Goal: Task Accomplishment & Management: Complete application form

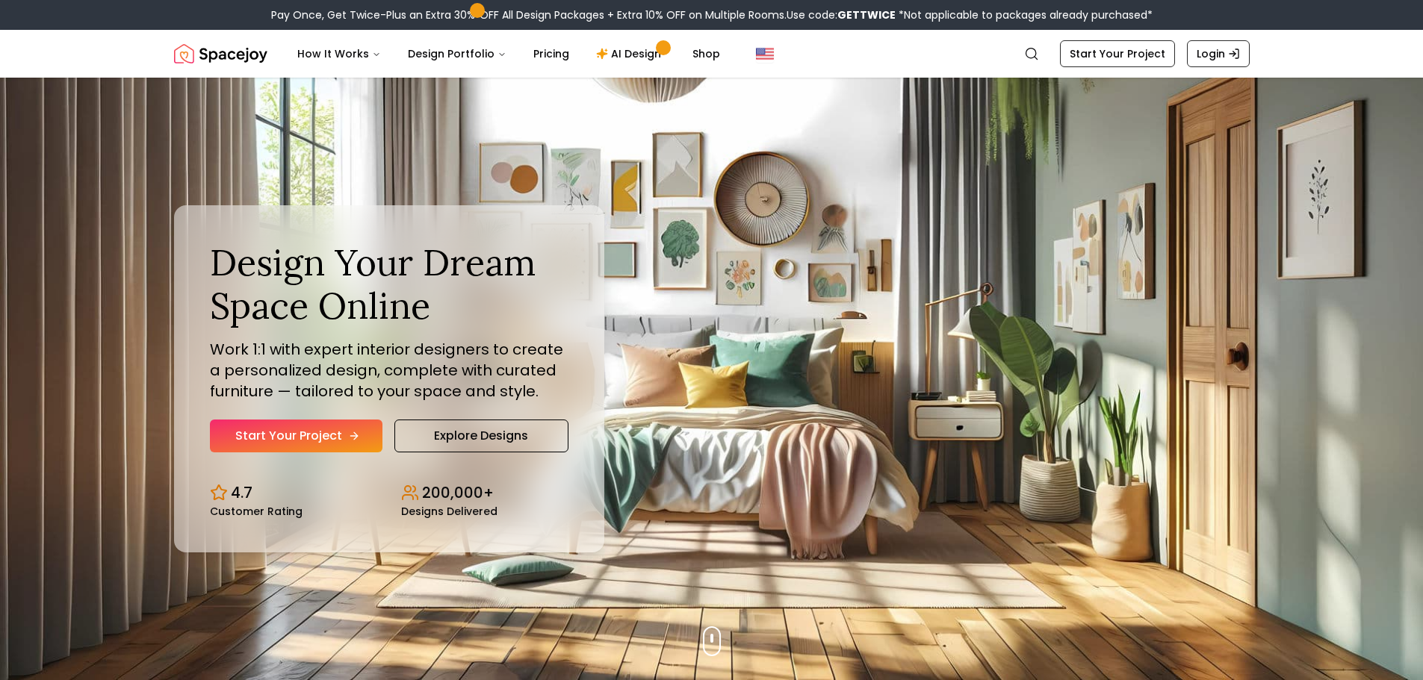
click at [311, 437] on link "Start Your Project" at bounding box center [296, 436] width 173 height 33
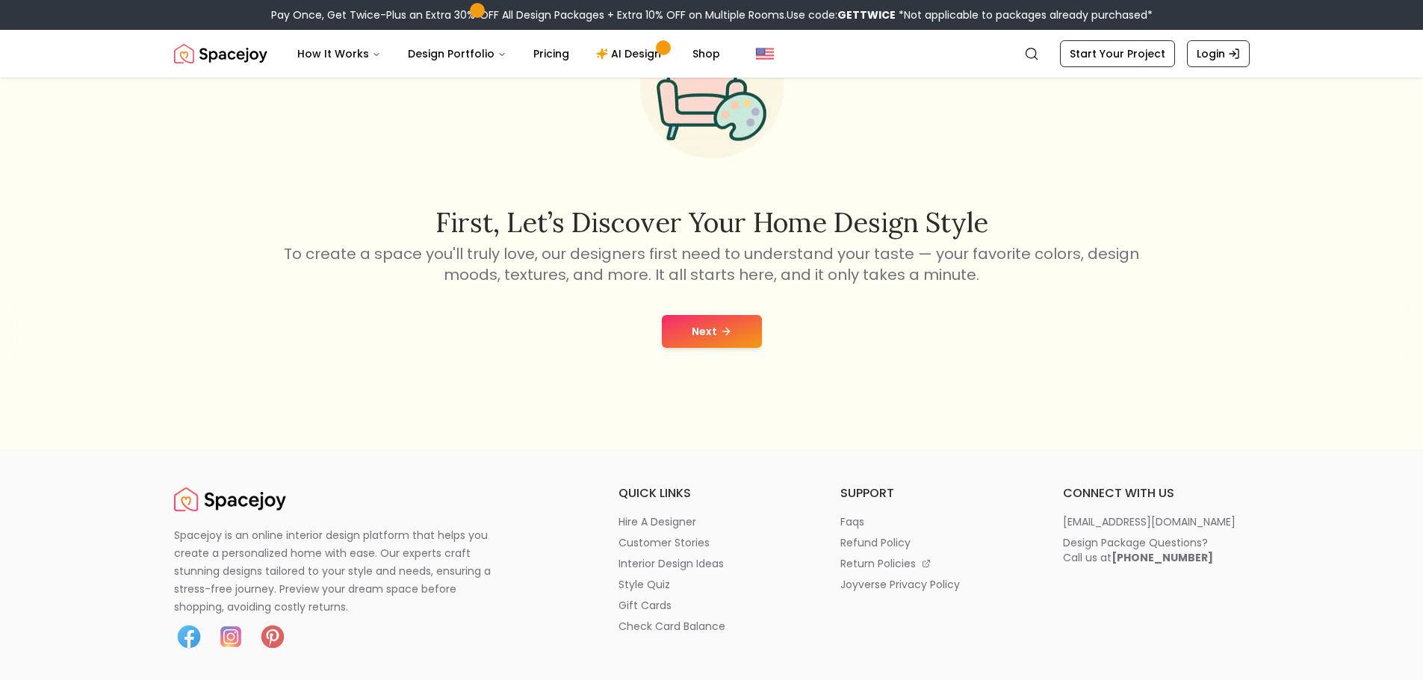
scroll to position [224, 0]
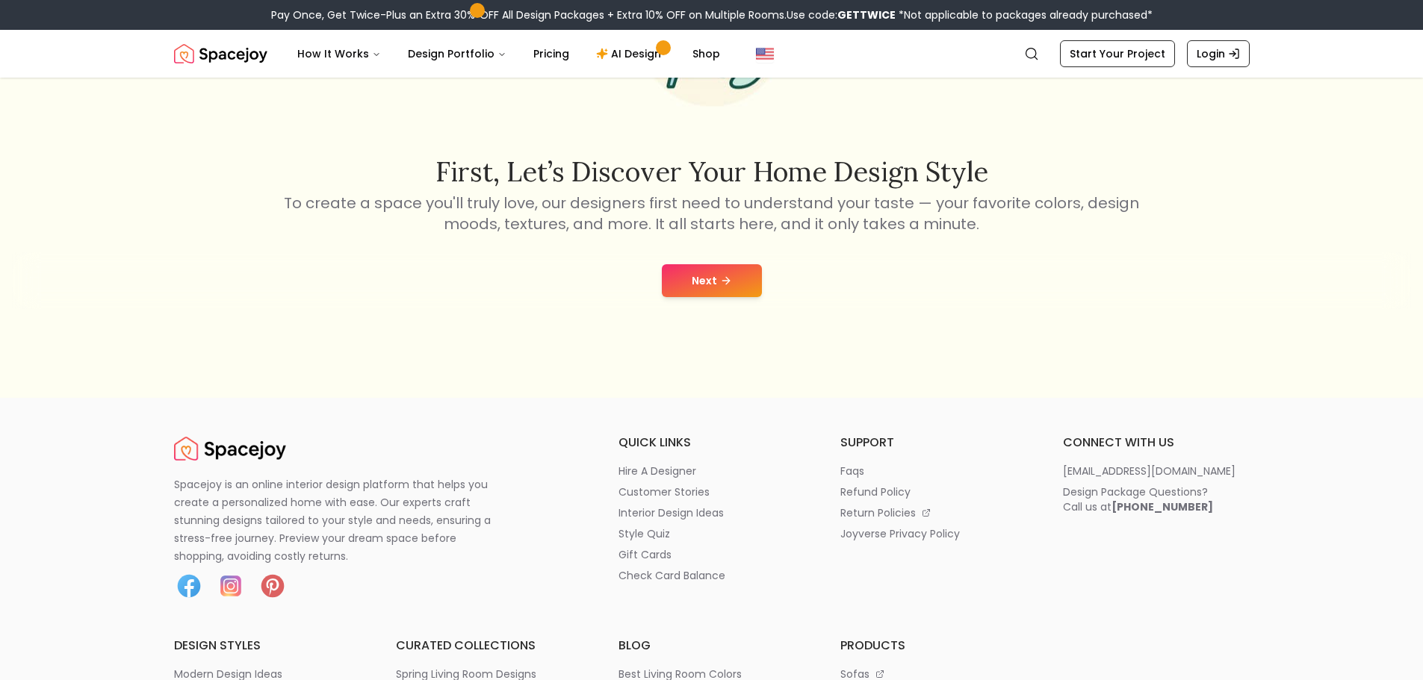
click at [728, 282] on icon at bounding box center [728, 281] width 4 height 7
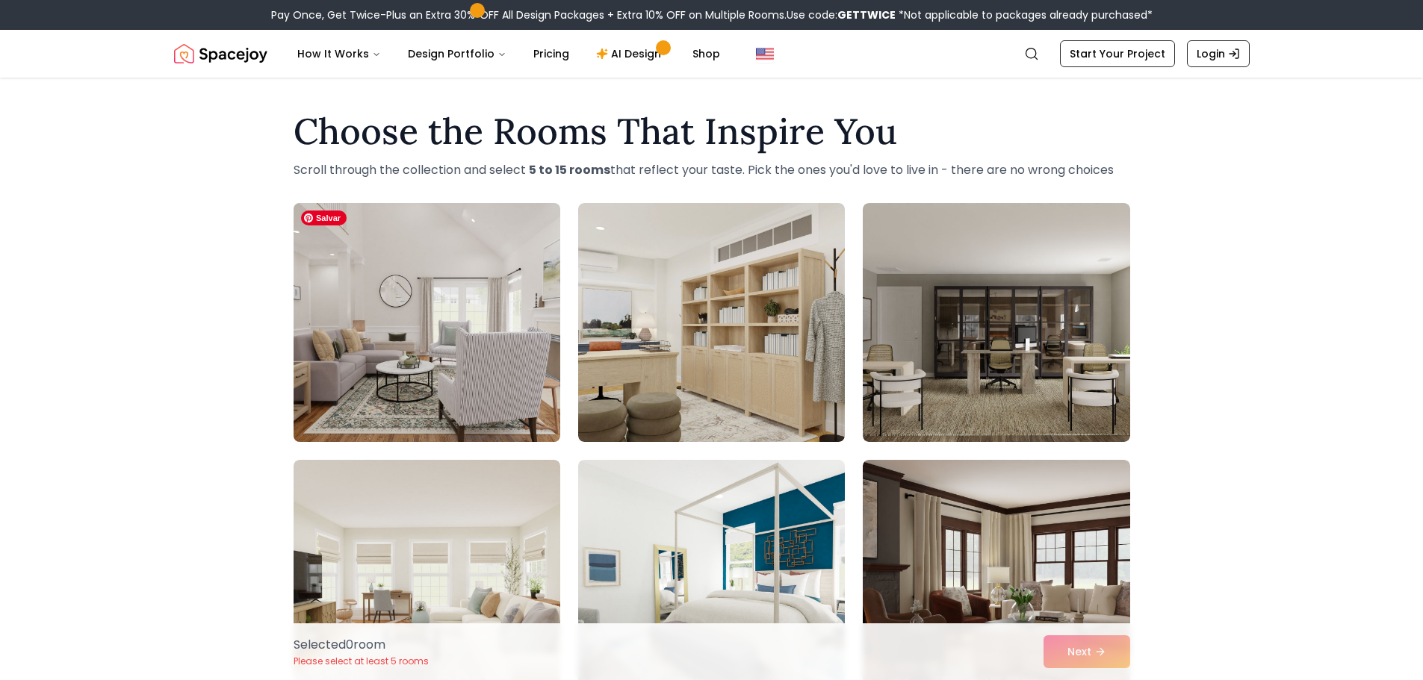
click at [498, 344] on img at bounding box center [427, 322] width 280 height 251
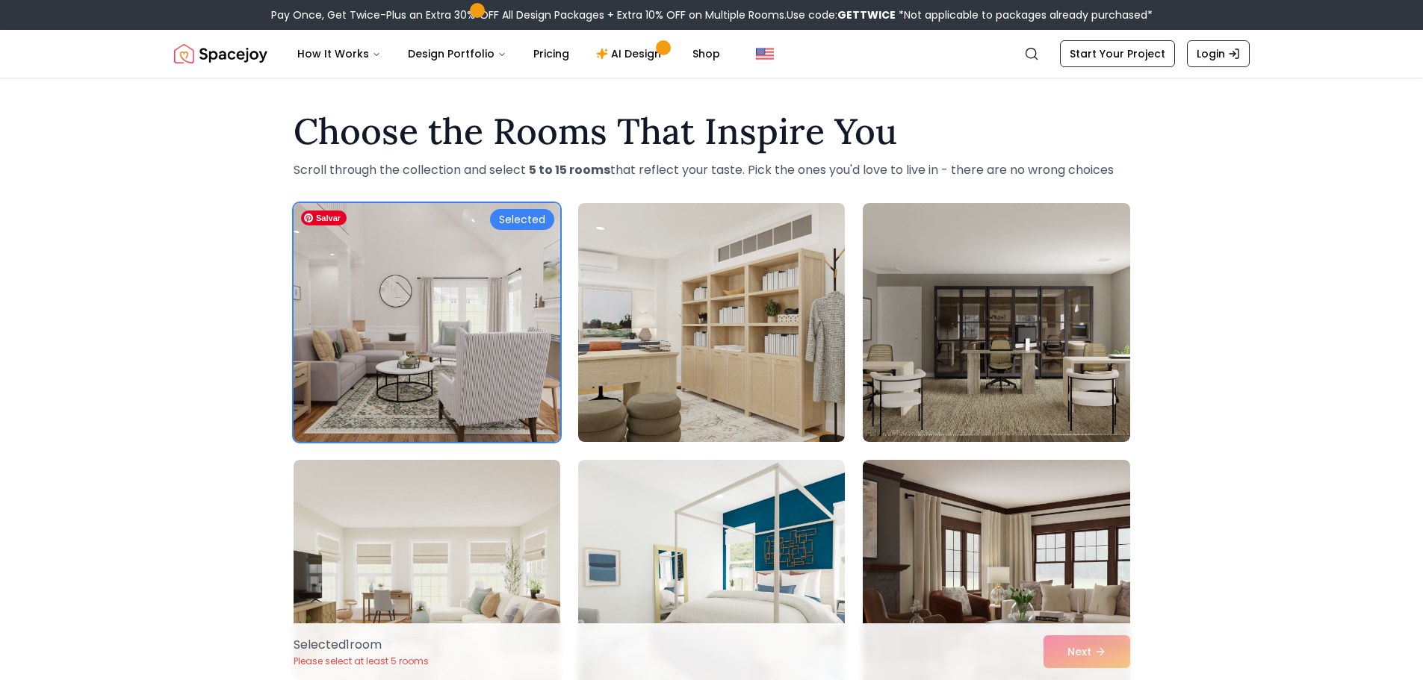
click at [527, 335] on img at bounding box center [427, 322] width 280 height 251
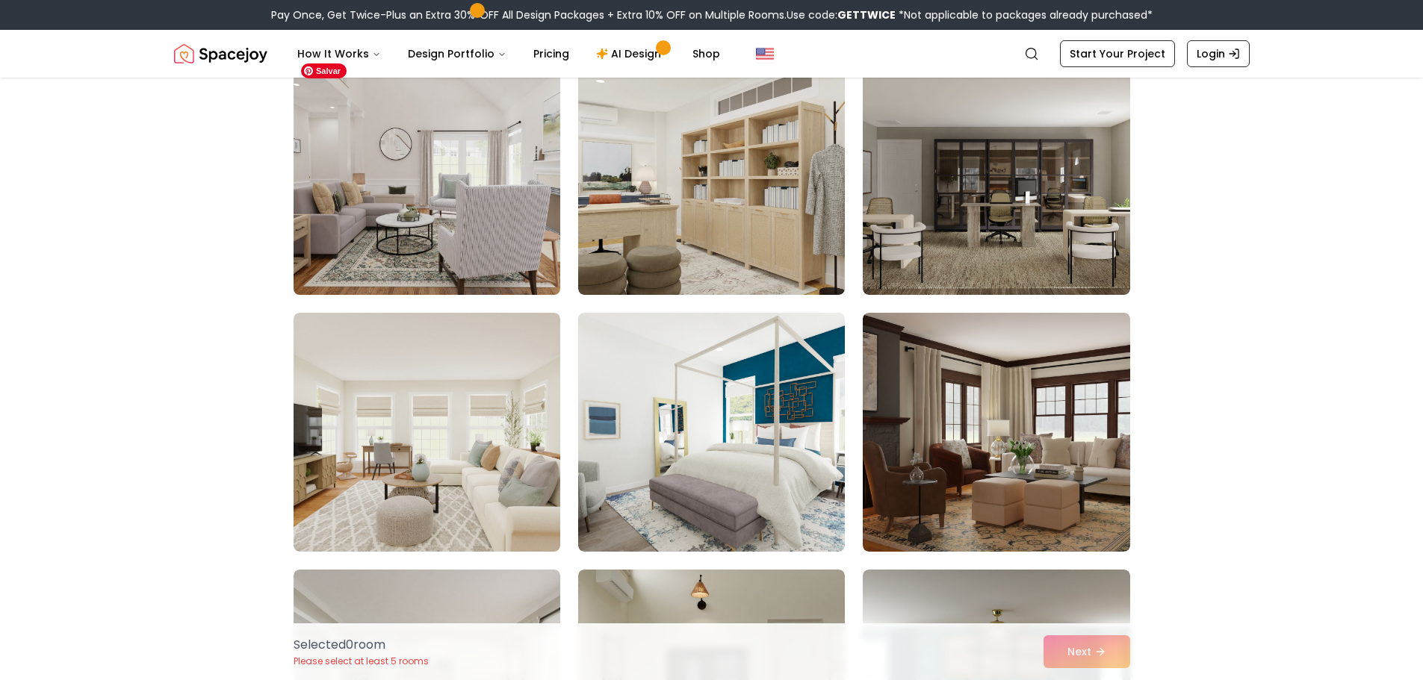
scroll to position [149, 0]
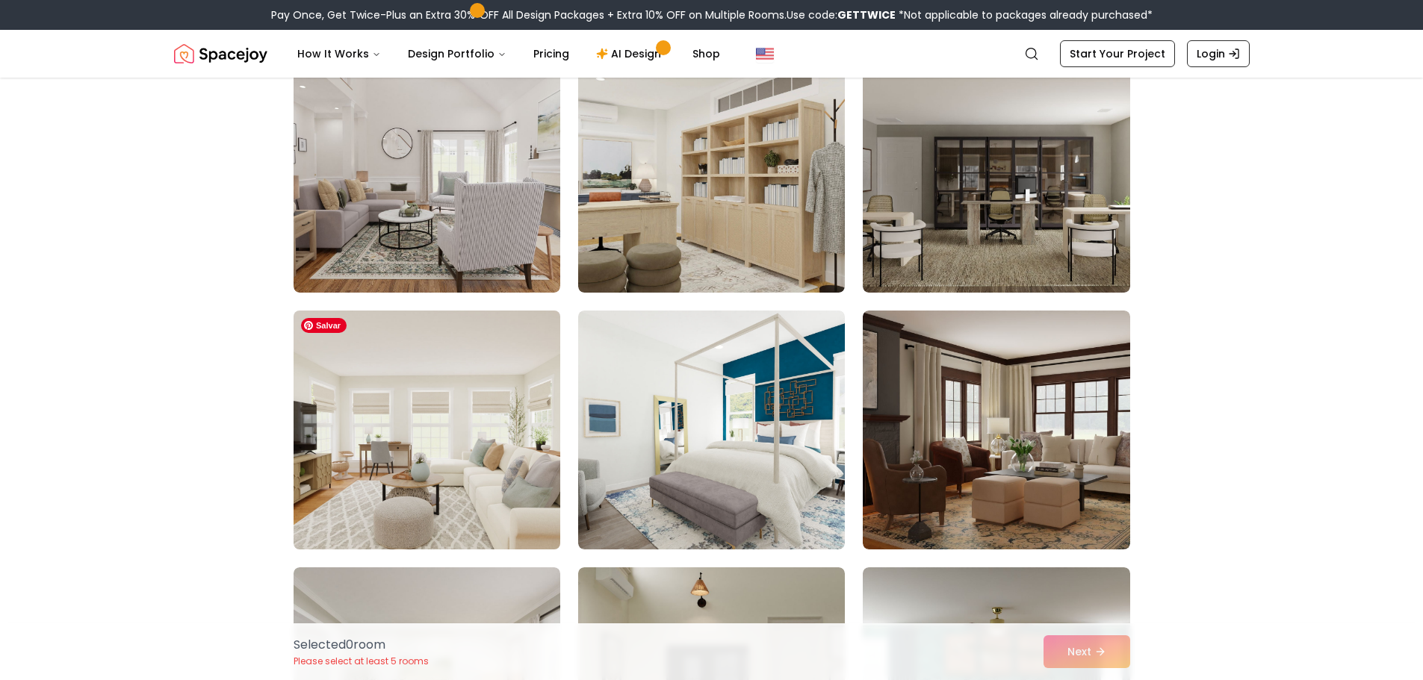
click at [483, 439] on img at bounding box center [427, 430] width 280 height 251
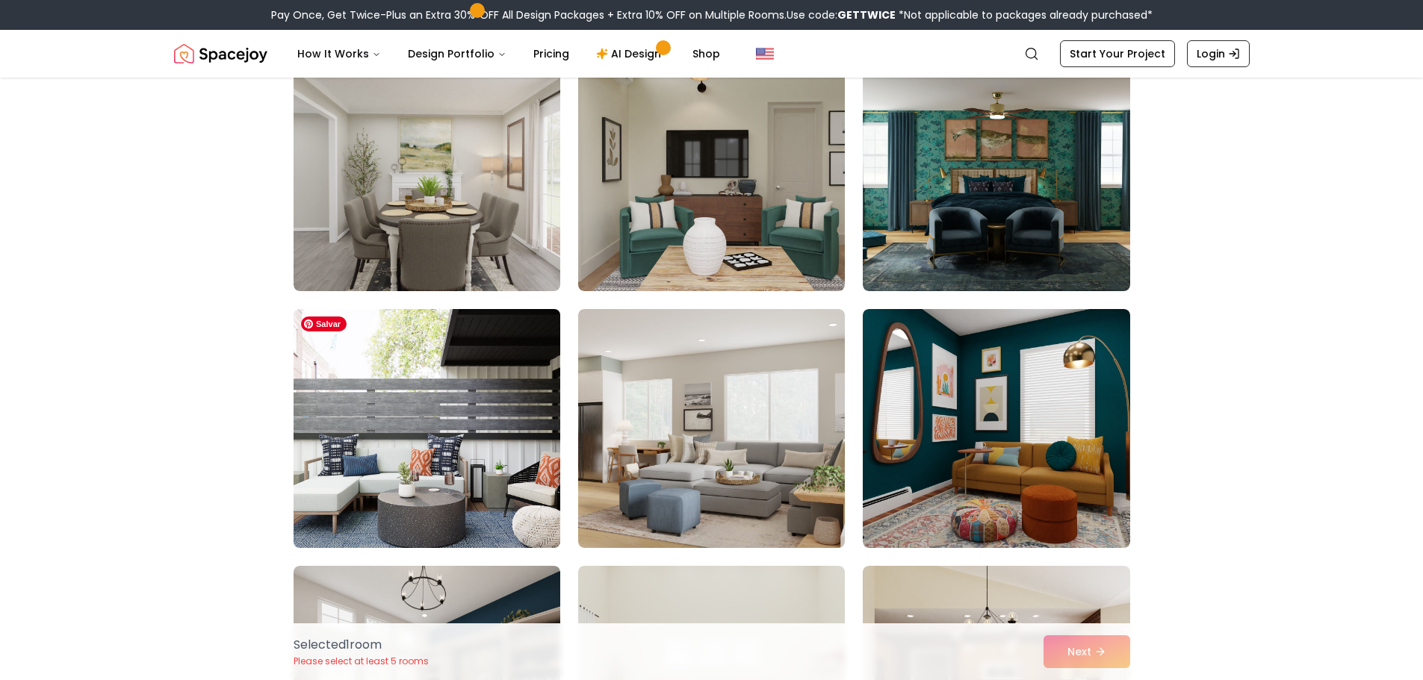
scroll to position [672, 0]
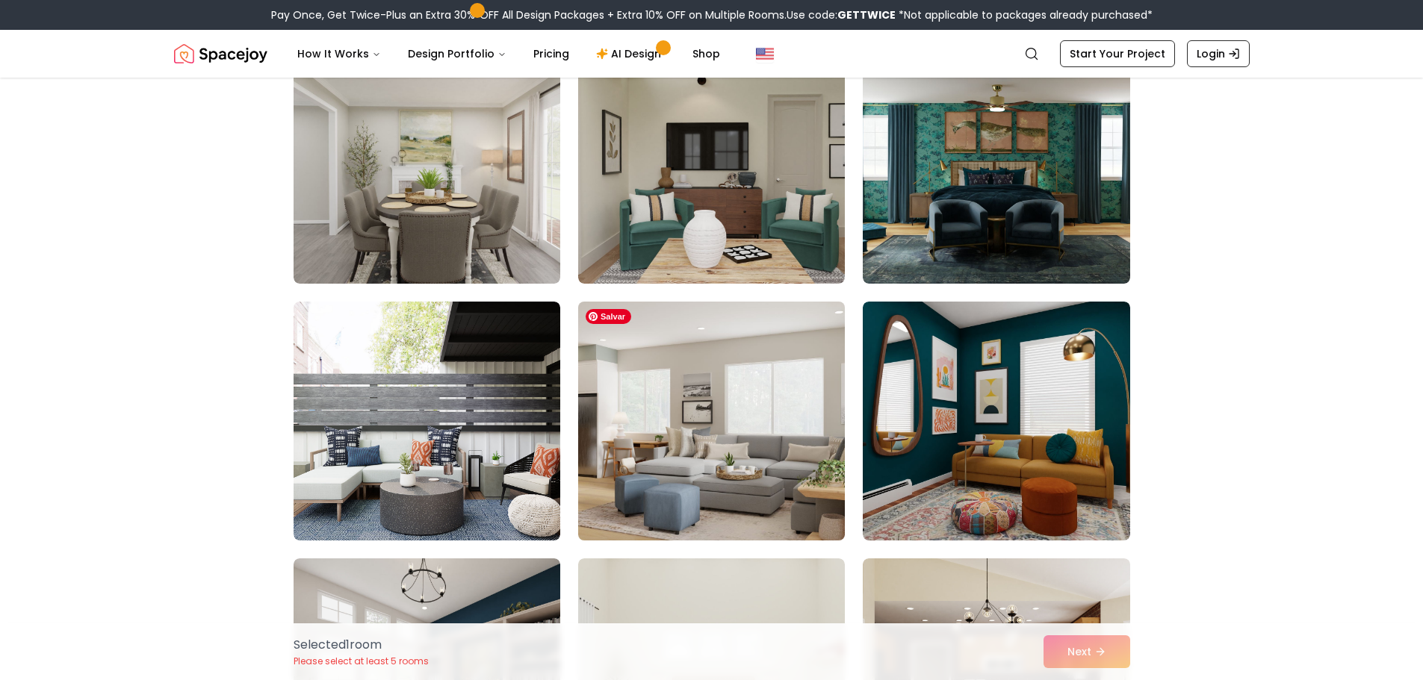
click at [720, 449] on img at bounding box center [711, 421] width 280 height 251
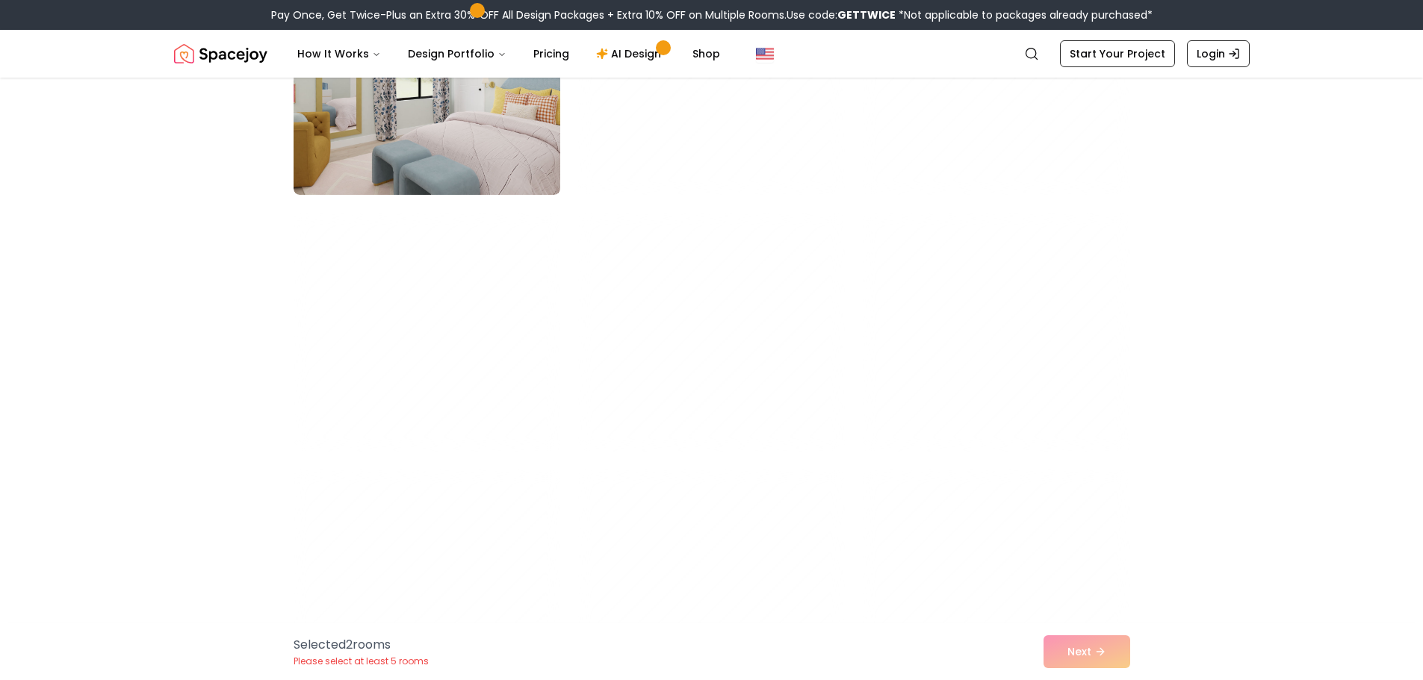
scroll to position [4930, 0]
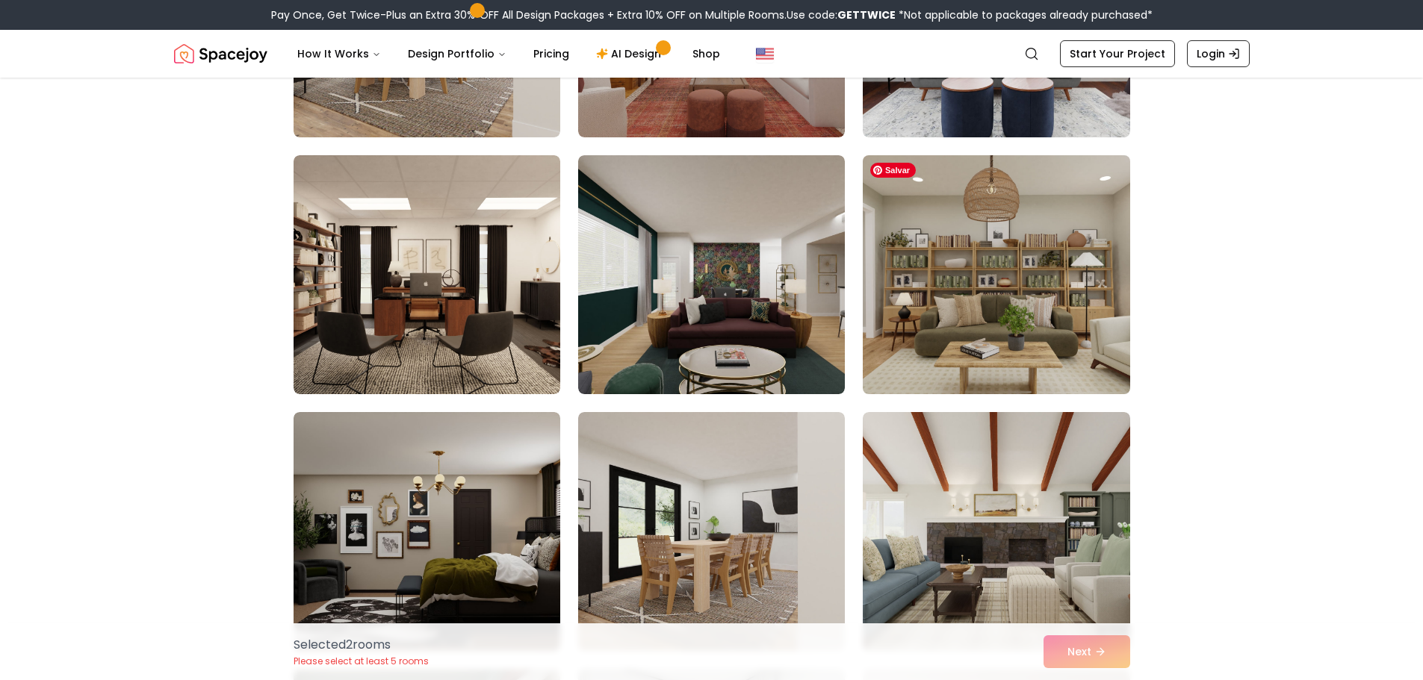
click at [1055, 358] on img at bounding box center [996, 274] width 280 height 251
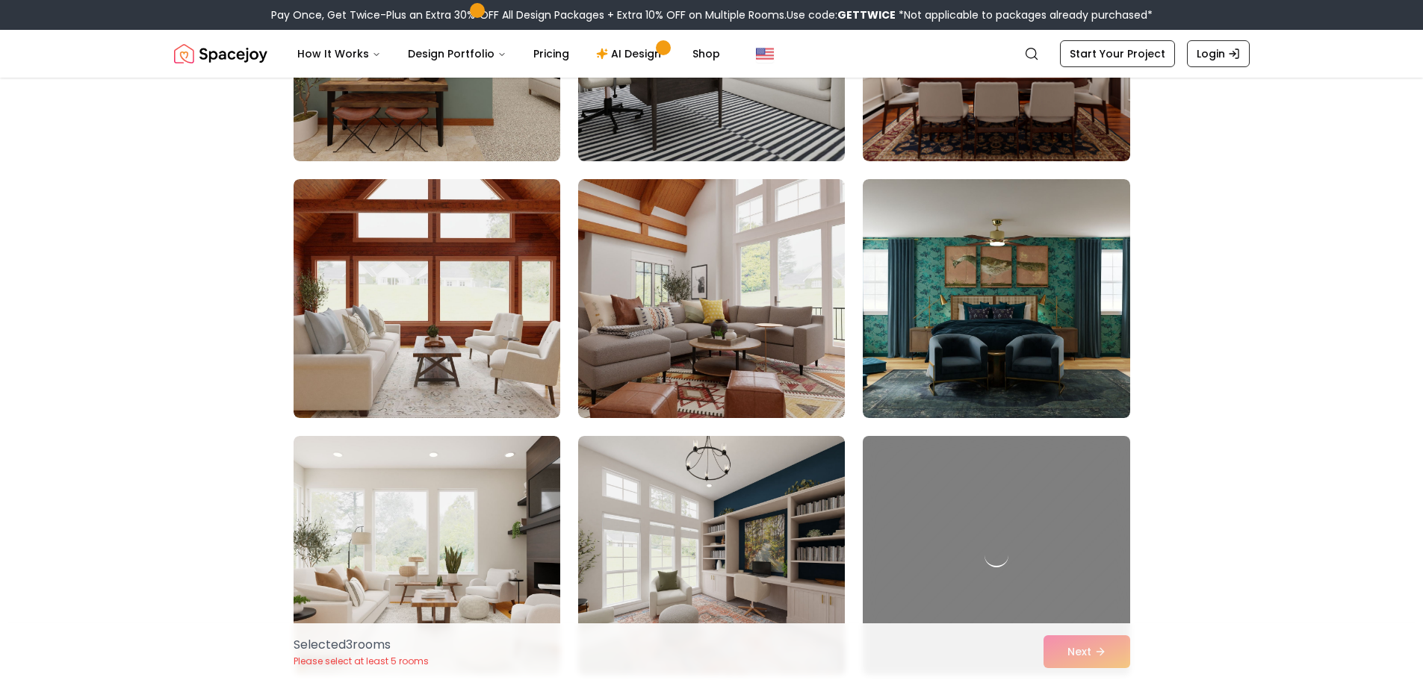
scroll to position [6349, 0]
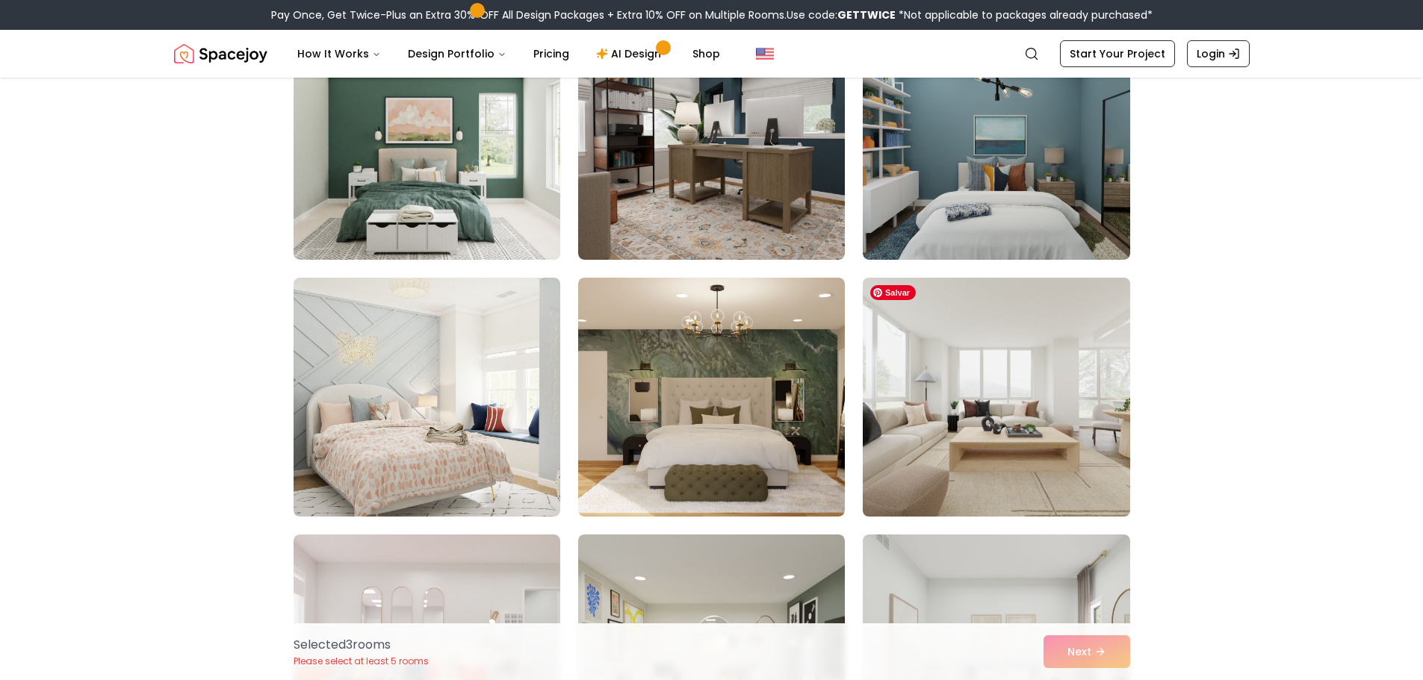
click at [979, 448] on img at bounding box center [996, 397] width 280 height 251
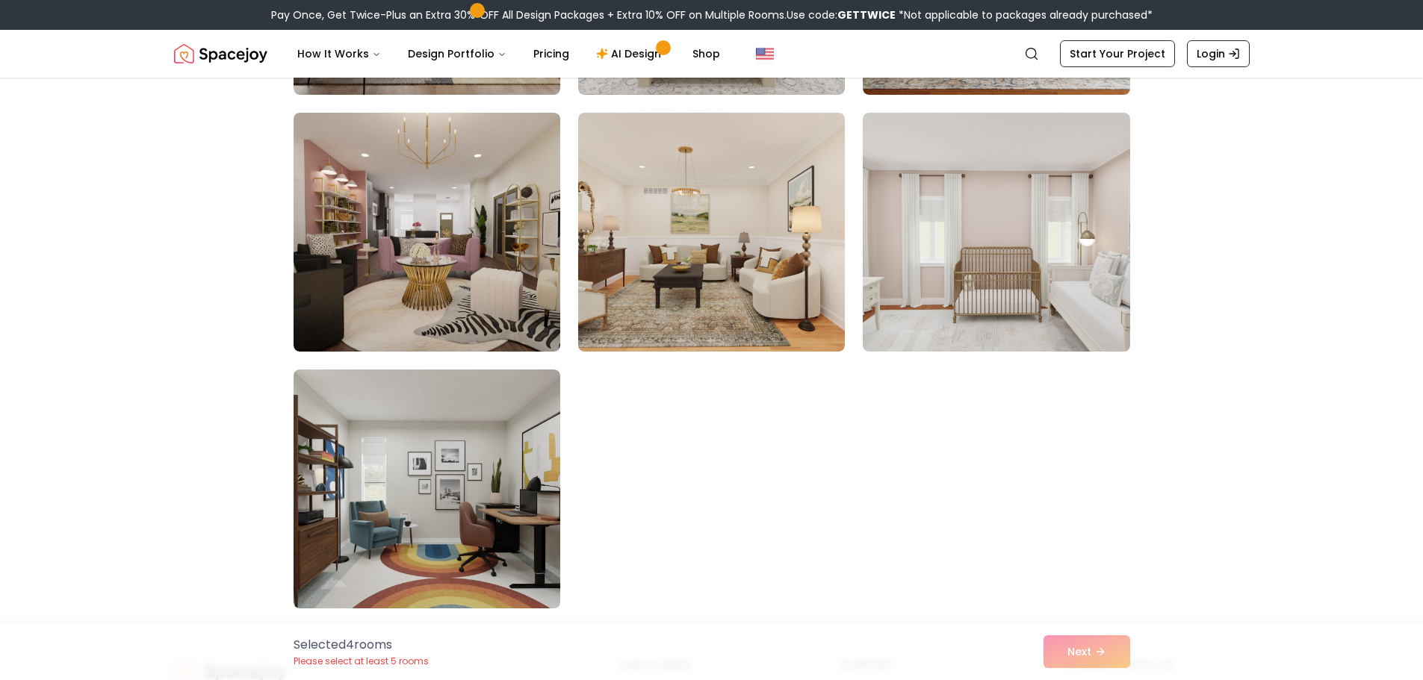
scroll to position [8278, 0]
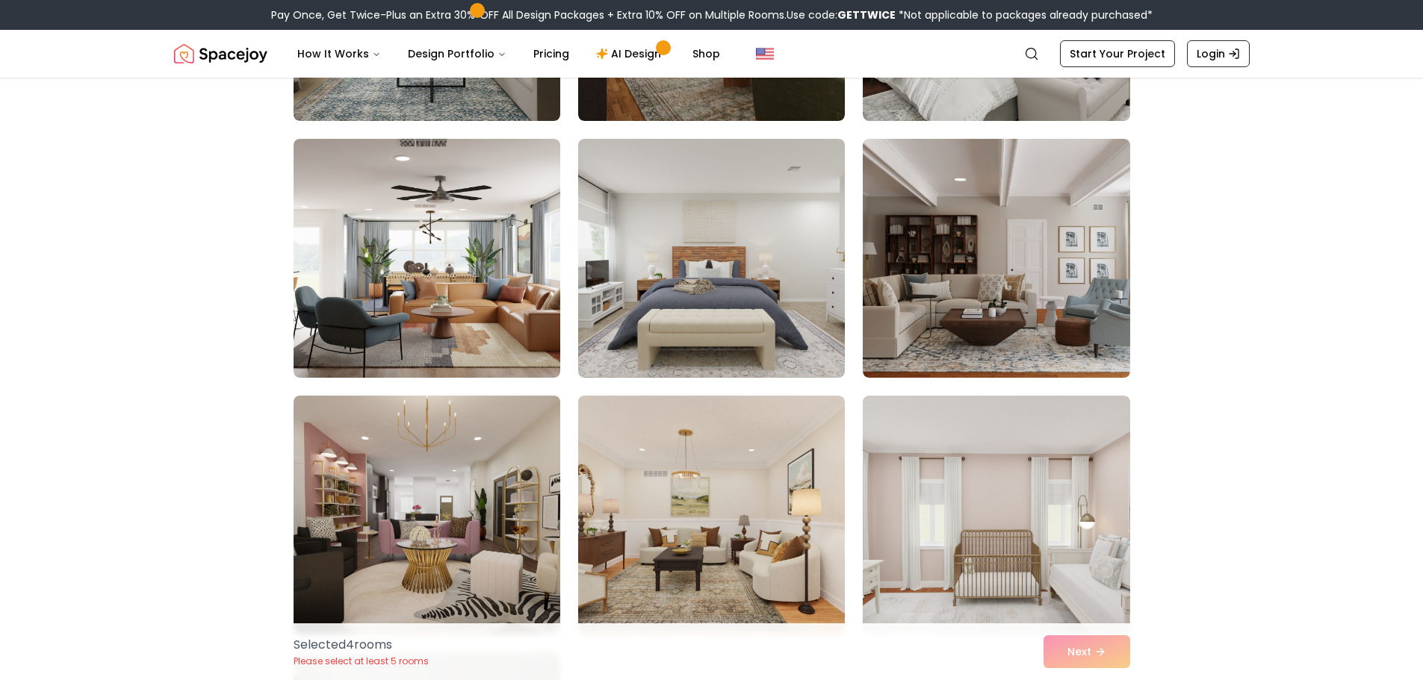
scroll to position [7980, 0]
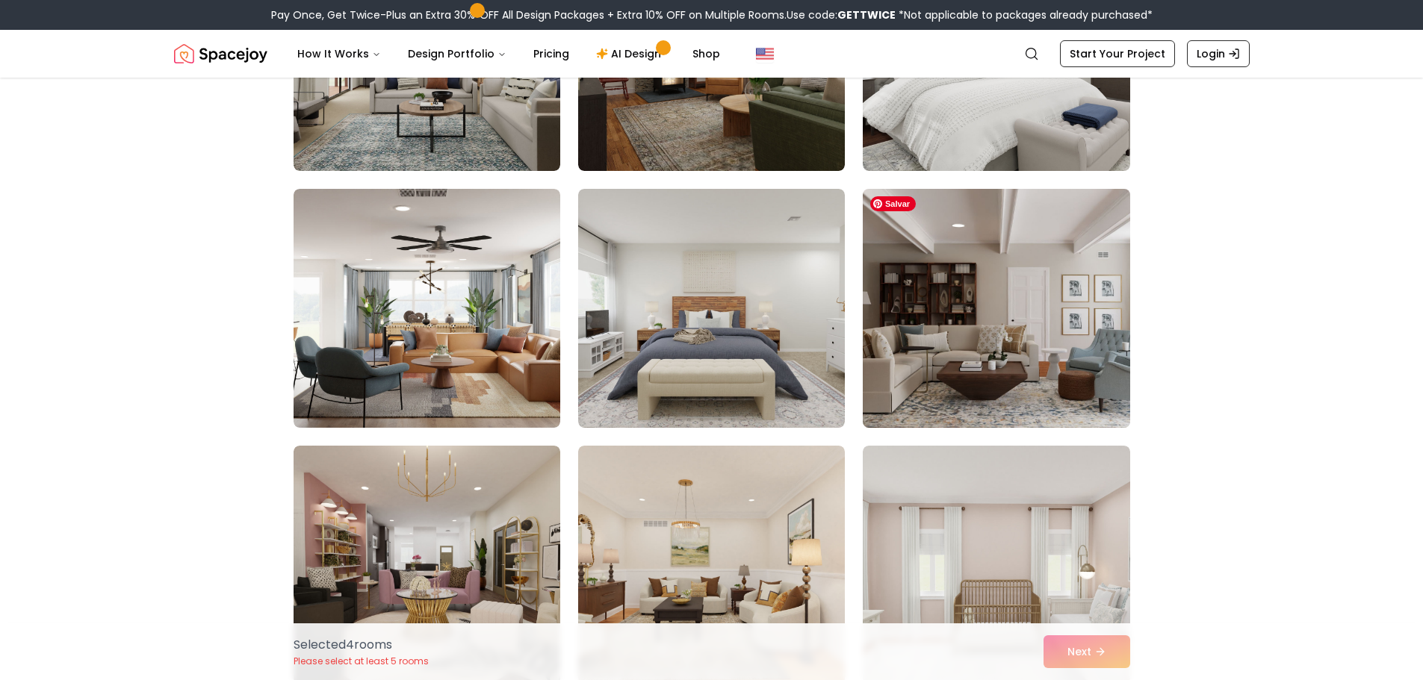
click at [987, 292] on img at bounding box center [996, 308] width 280 height 251
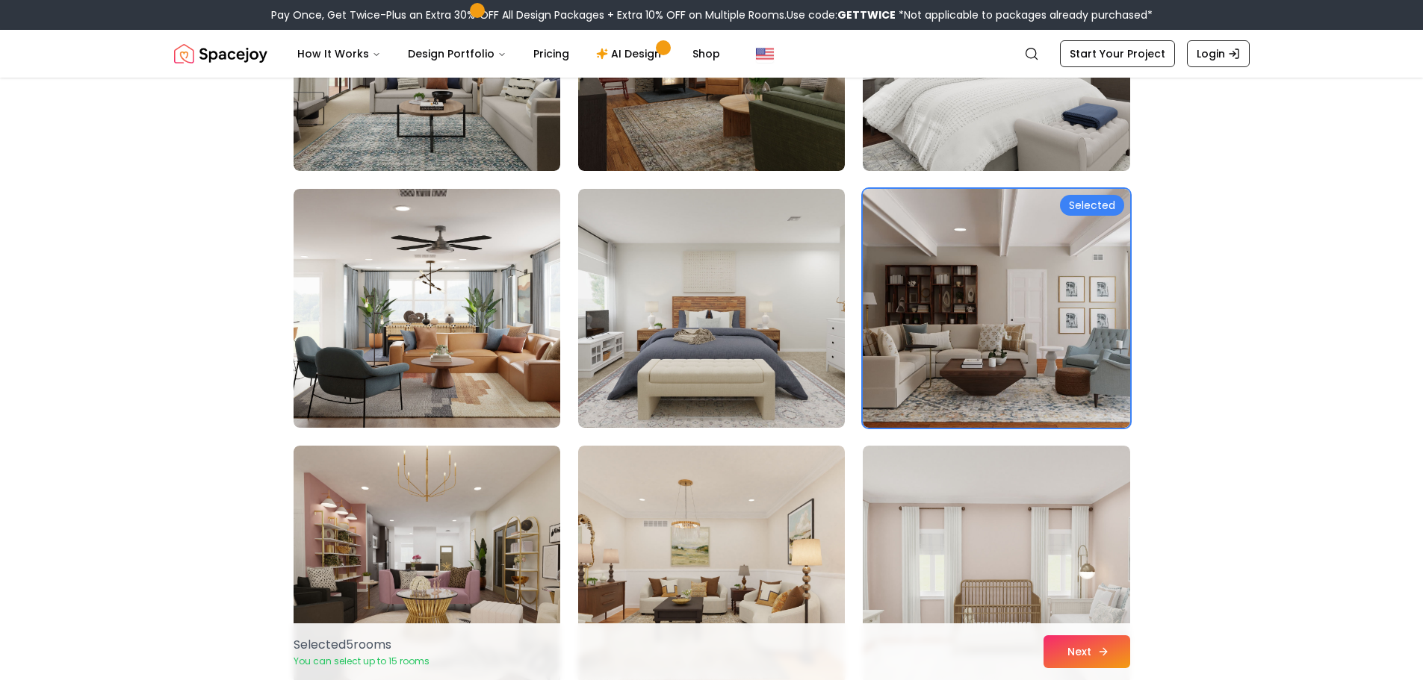
click at [1089, 648] on button "Next" at bounding box center [1086, 652] width 87 height 33
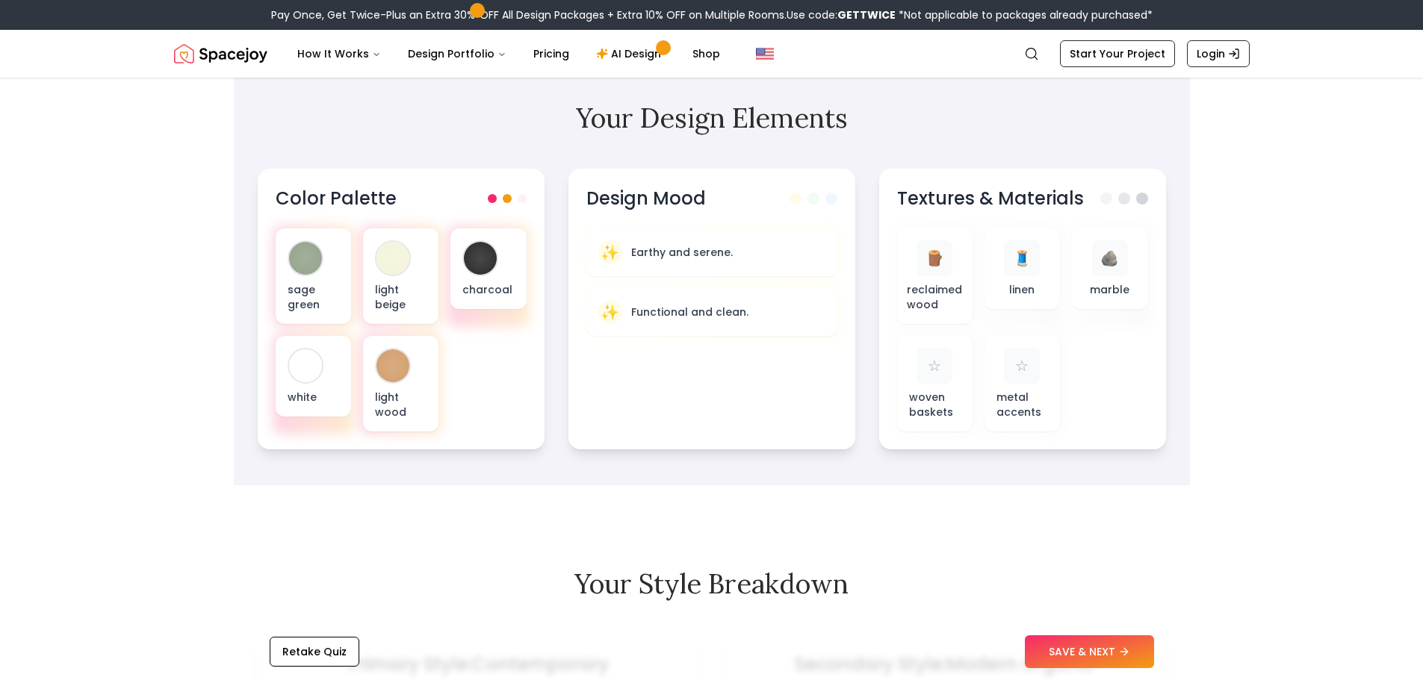
scroll to position [448, 0]
